Goal: Navigation & Orientation: Find specific page/section

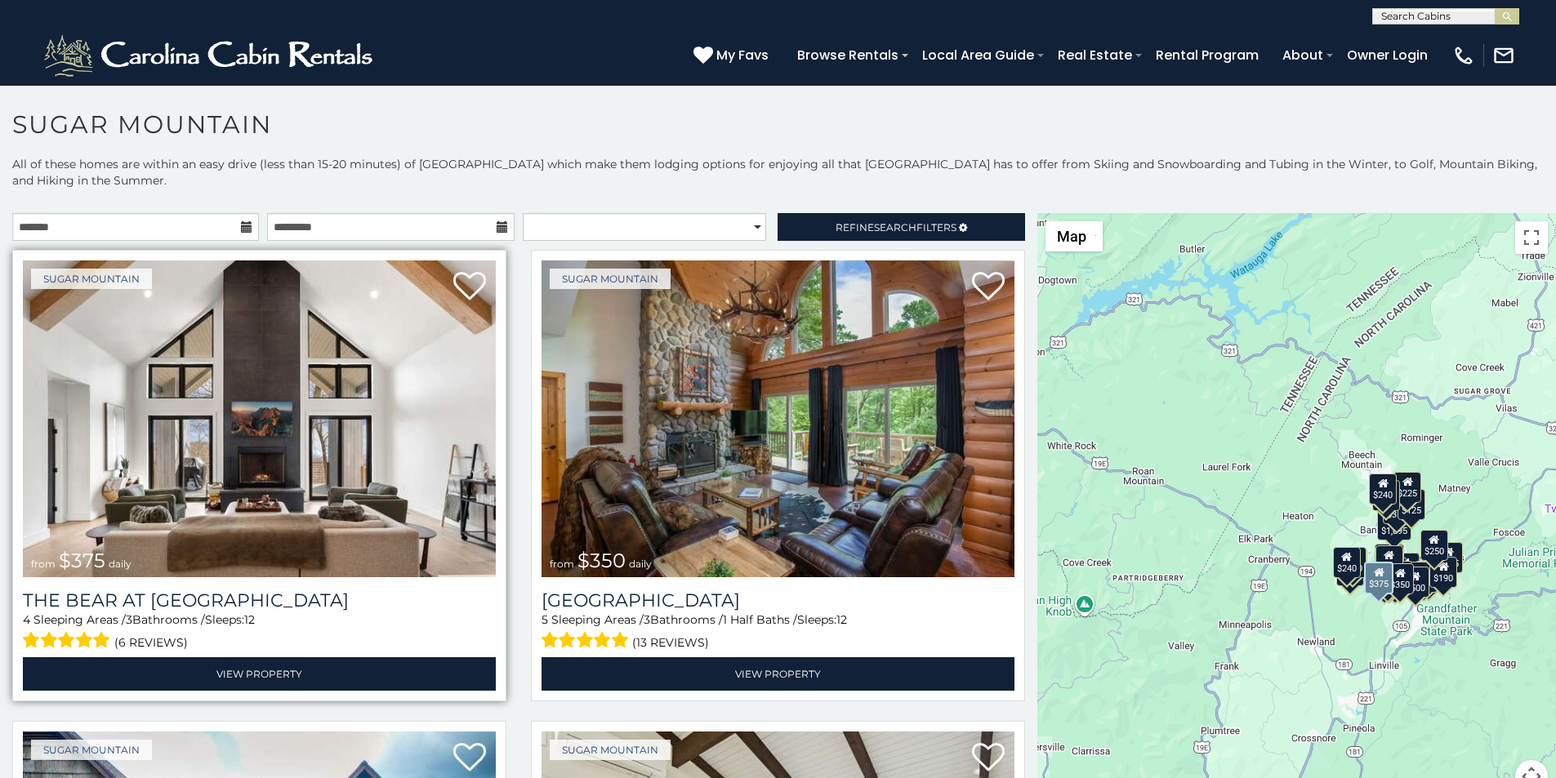
click at [69, 273] on img at bounding box center [259, 419] width 473 height 317
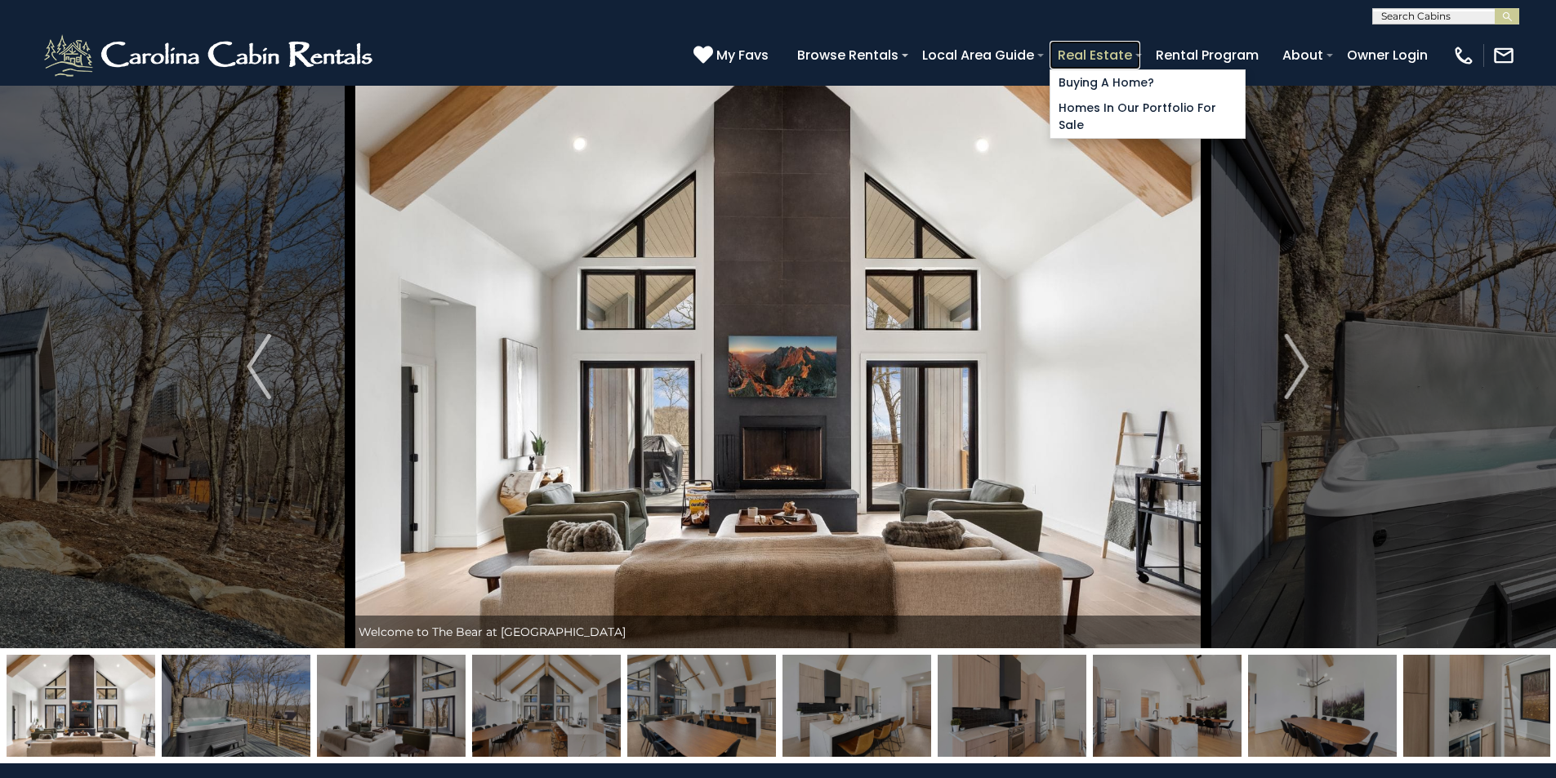
click at [1140, 45] on link "Real Estate" at bounding box center [1095, 55] width 91 height 29
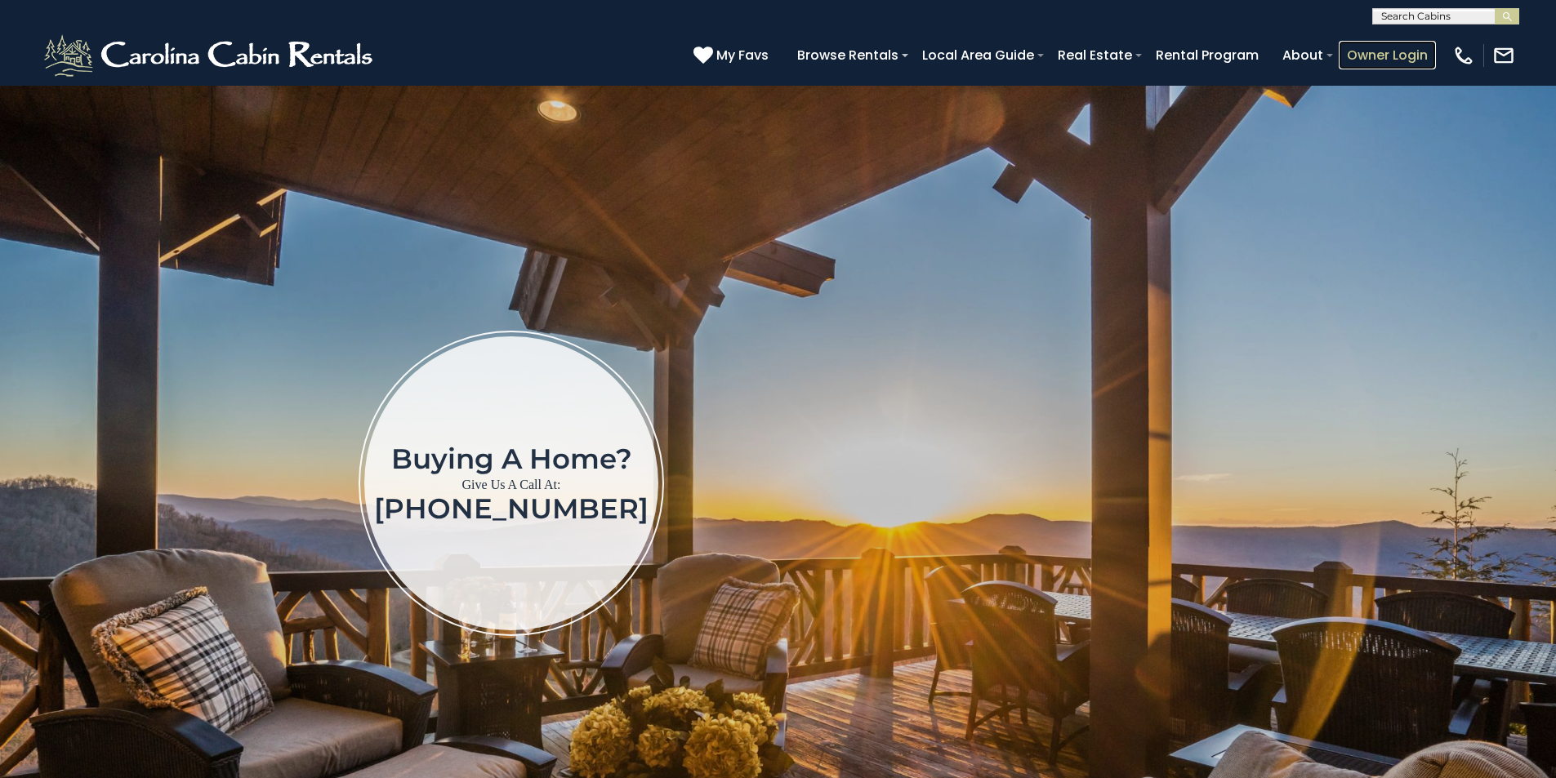
click at [1410, 46] on link "Owner Login" at bounding box center [1387, 55] width 97 height 29
